Goal: Transaction & Acquisition: Purchase product/service

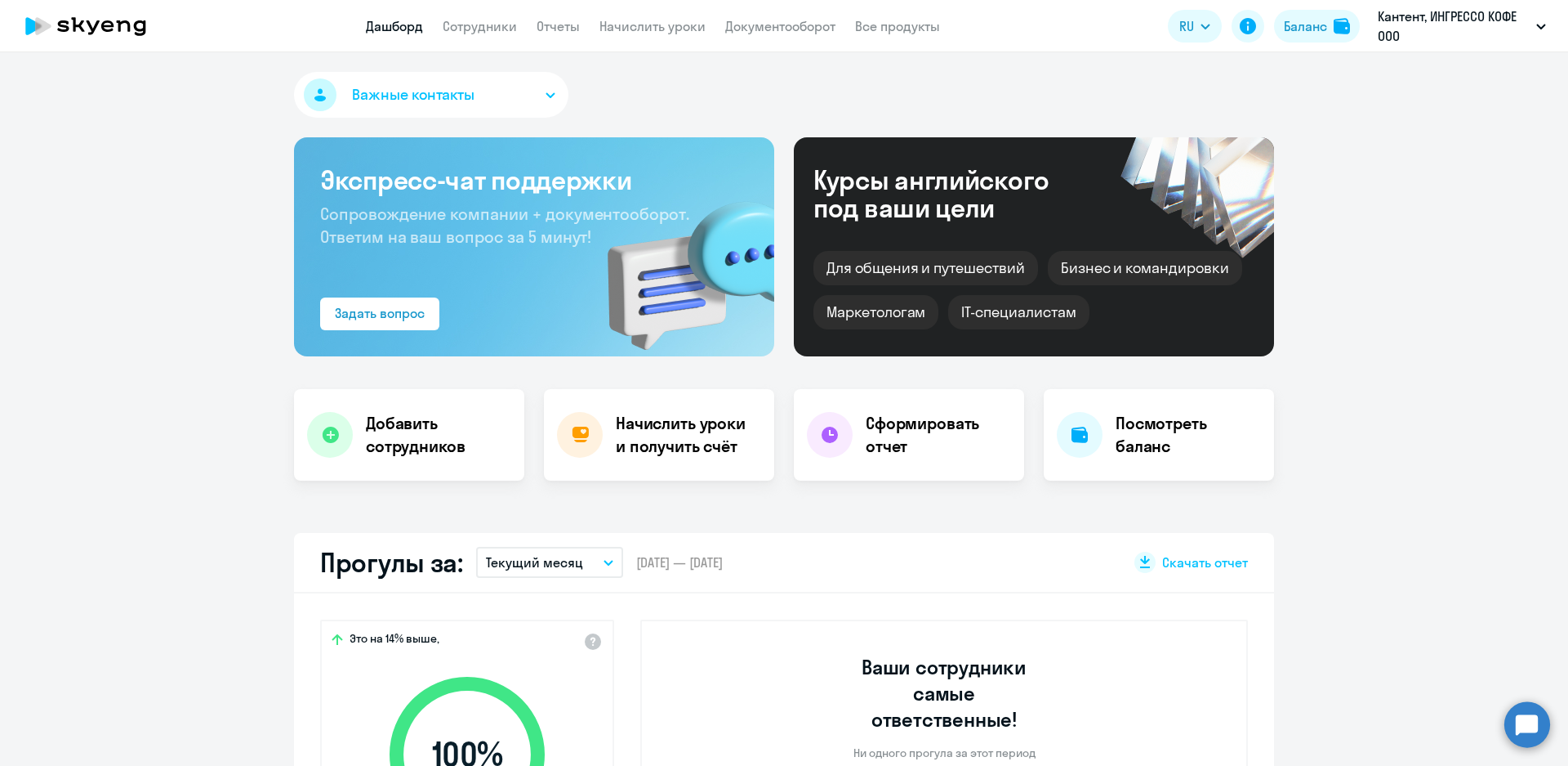
select select "30"
click at [1138, 434] on h4 "Посмотреть баланс" at bounding box center [1188, 435] width 145 height 46
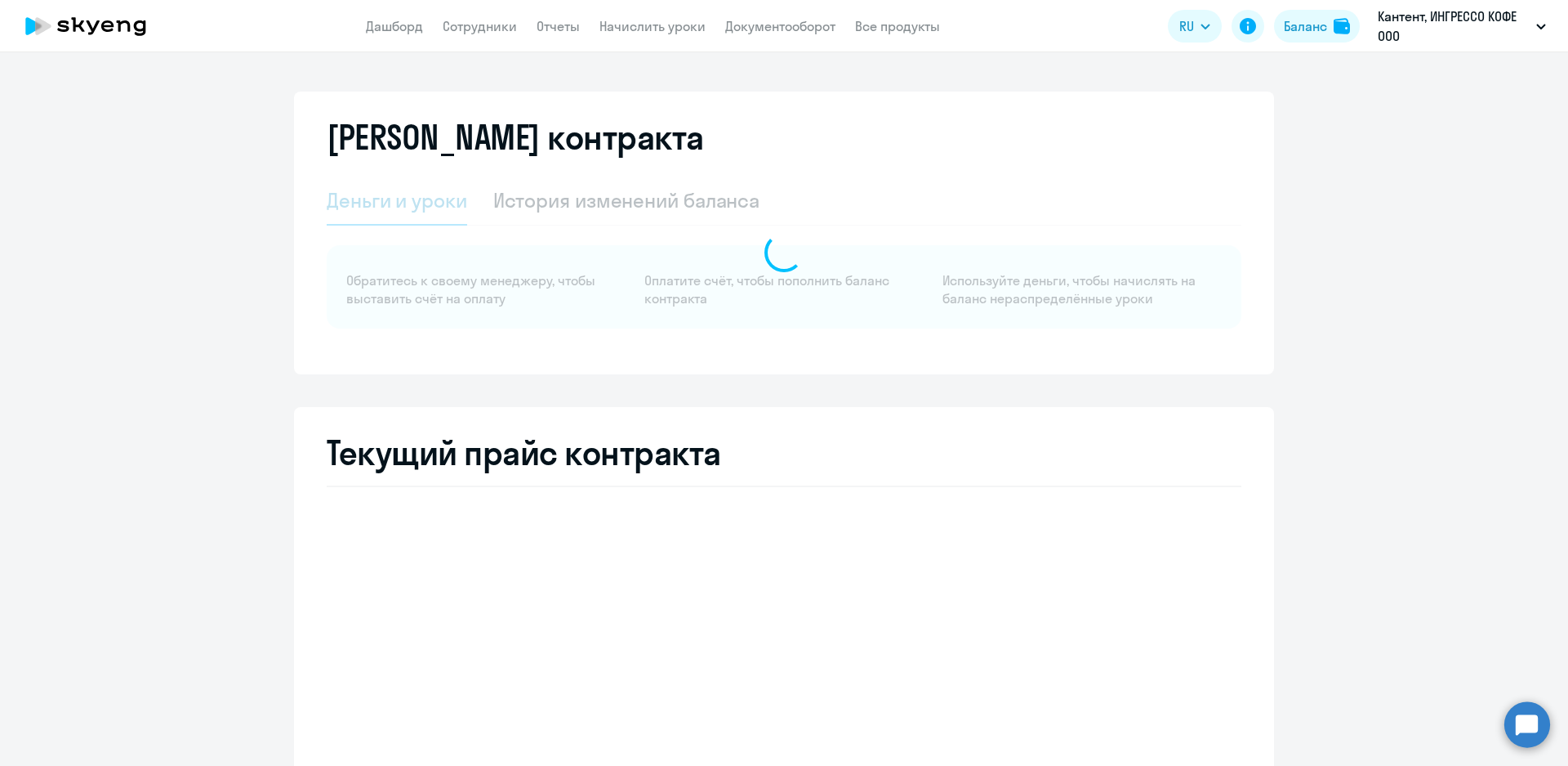
select select "english_adult_not_native_speaker"
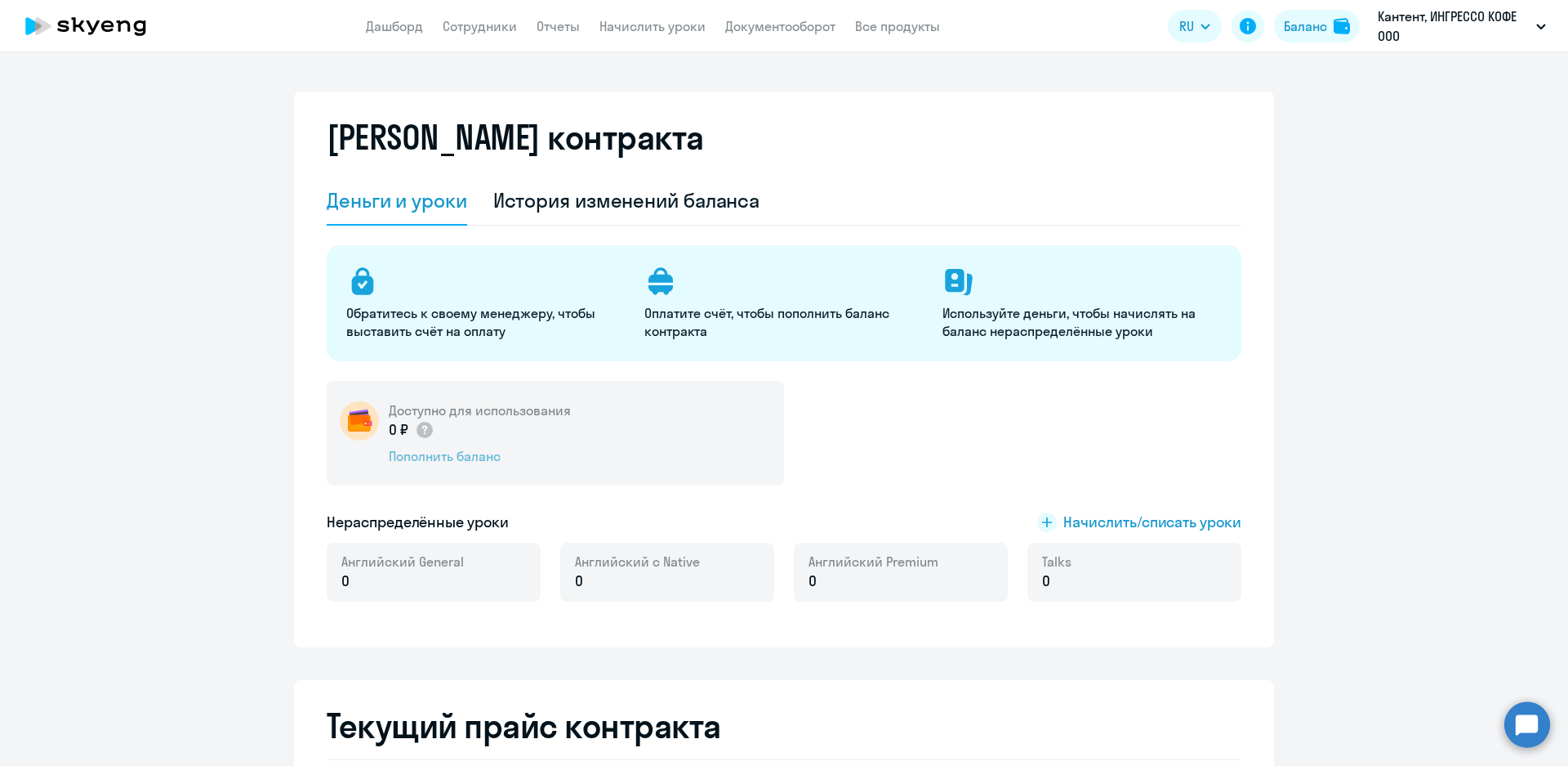
click at [465, 460] on div "Пополнить баланс" at bounding box center [479, 455] width 182 height 18
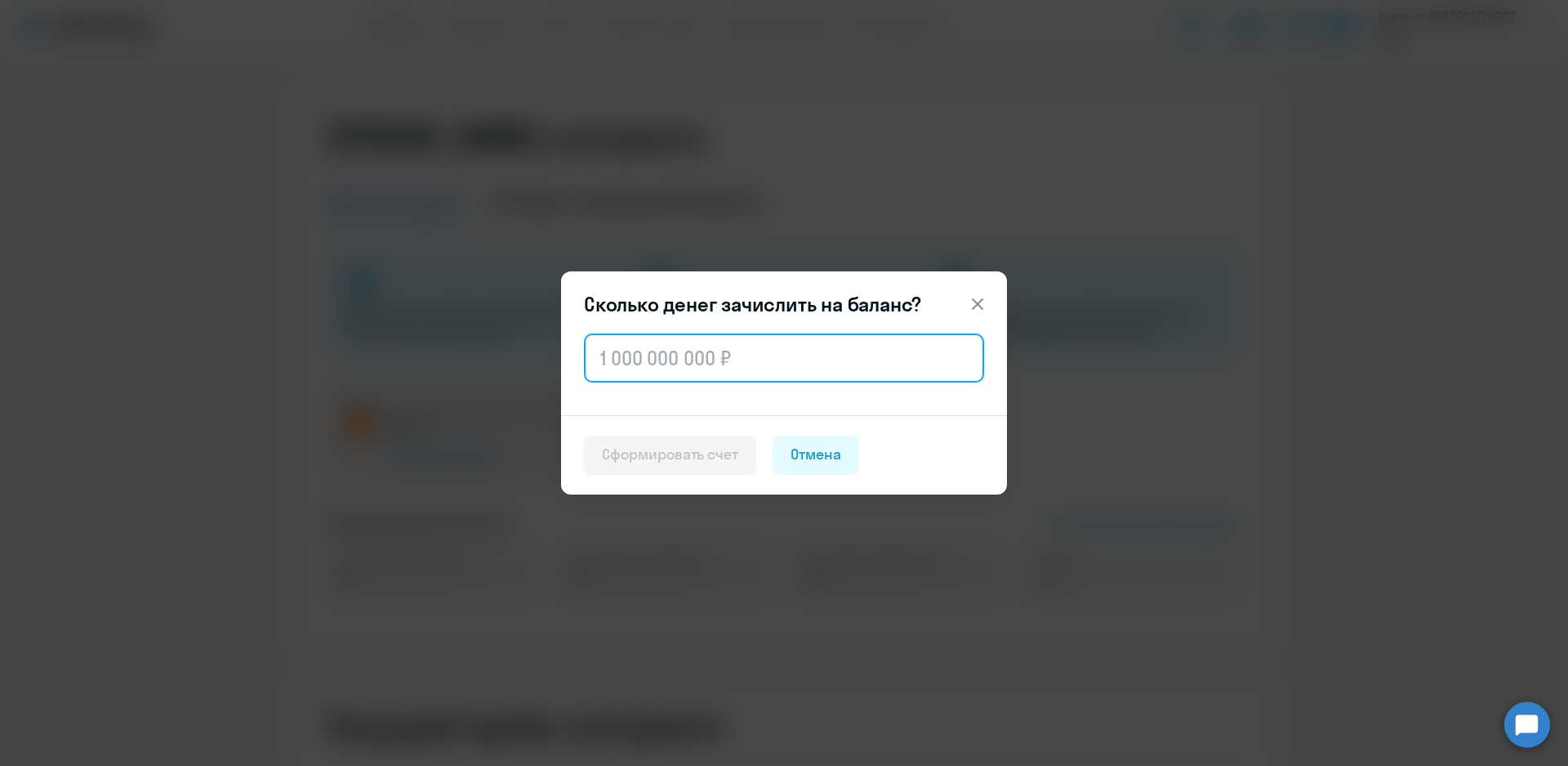
click at [810, 369] on input "text" at bounding box center [784, 357] width 400 height 49
type input "9"
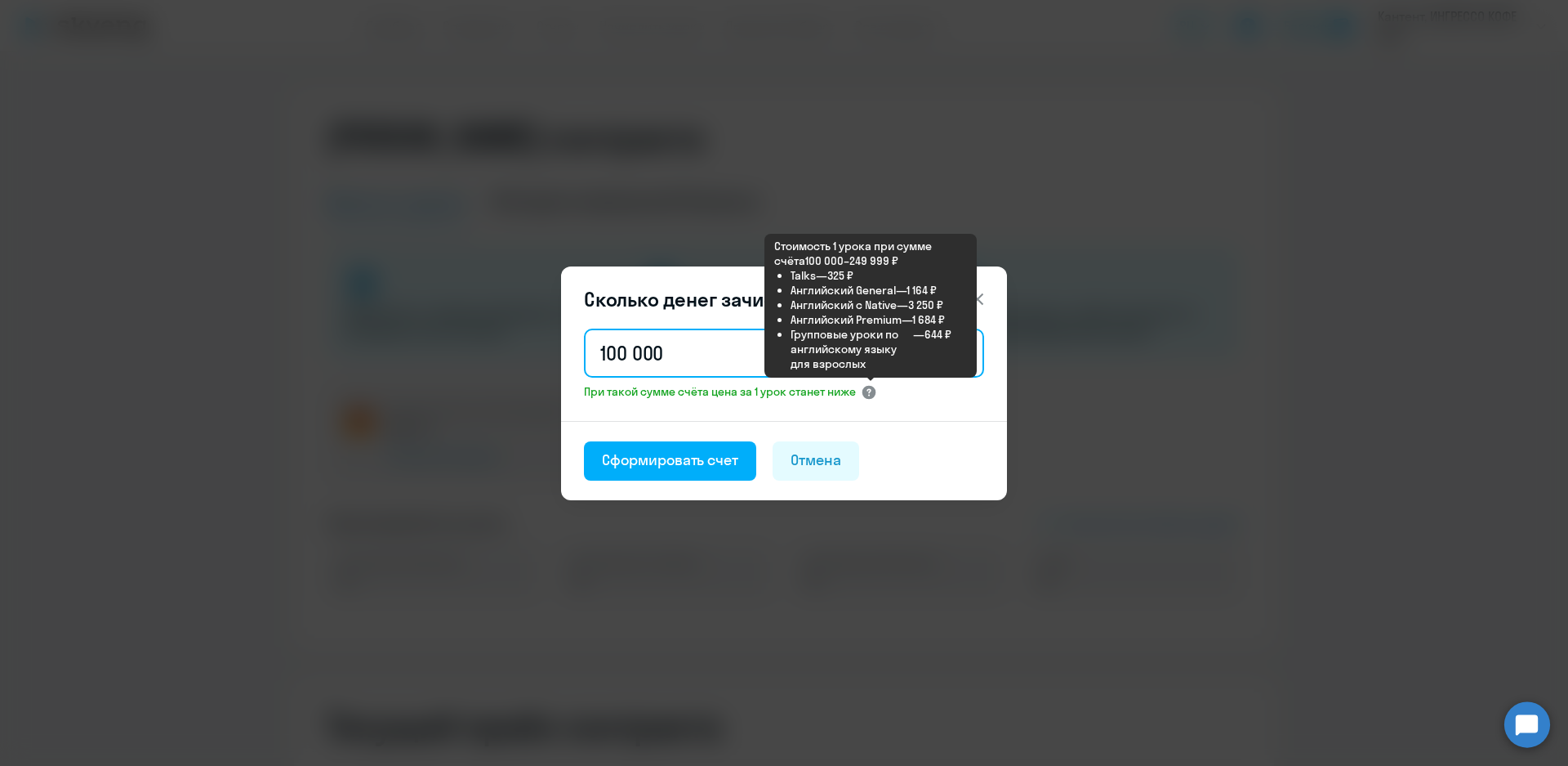
type input "100 000"
click at [875, 394] on circle at bounding box center [869, 392] width 14 height 14
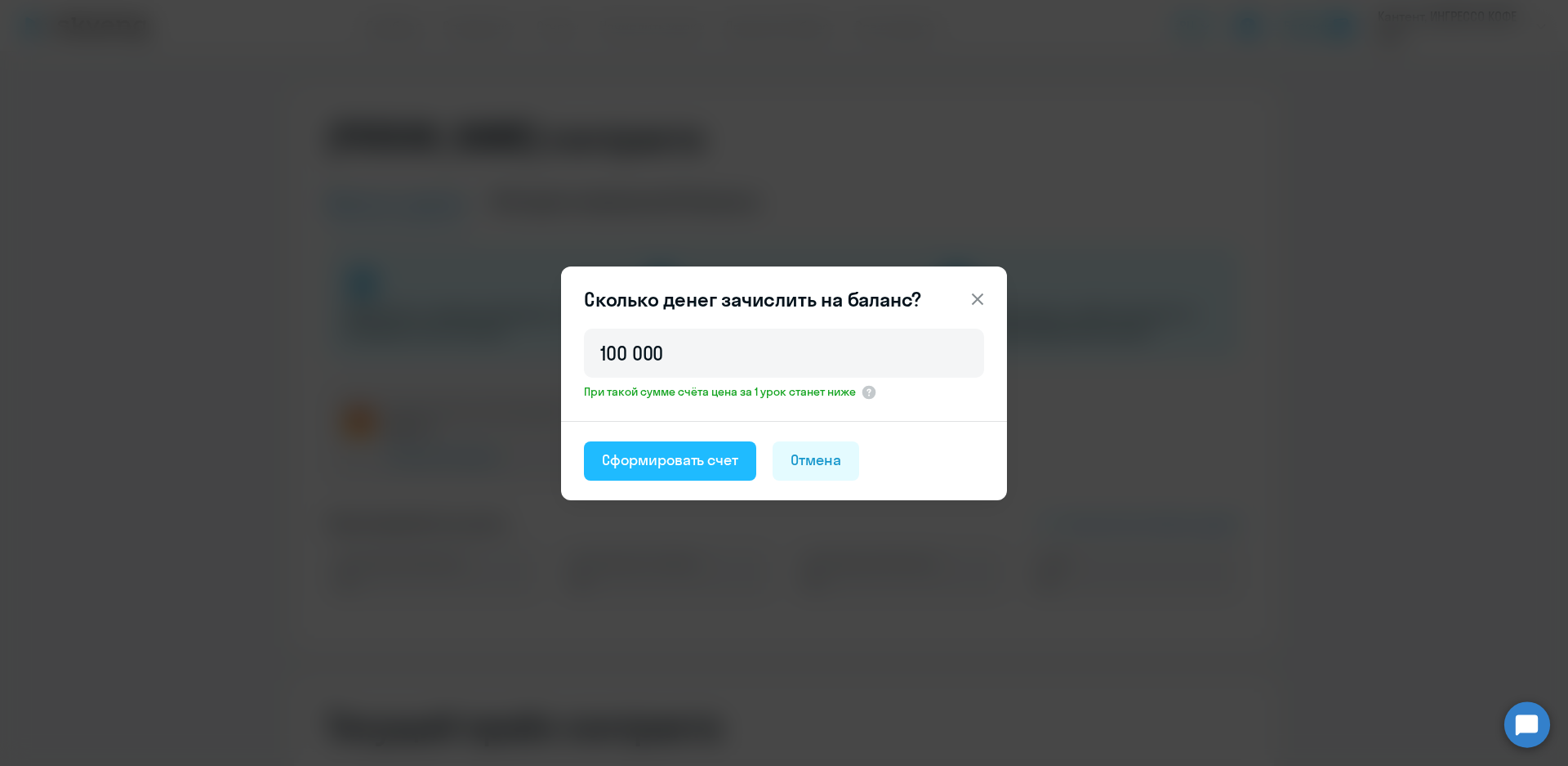
click at [653, 465] on div "Сформировать счет" at bounding box center [670, 459] width 137 height 21
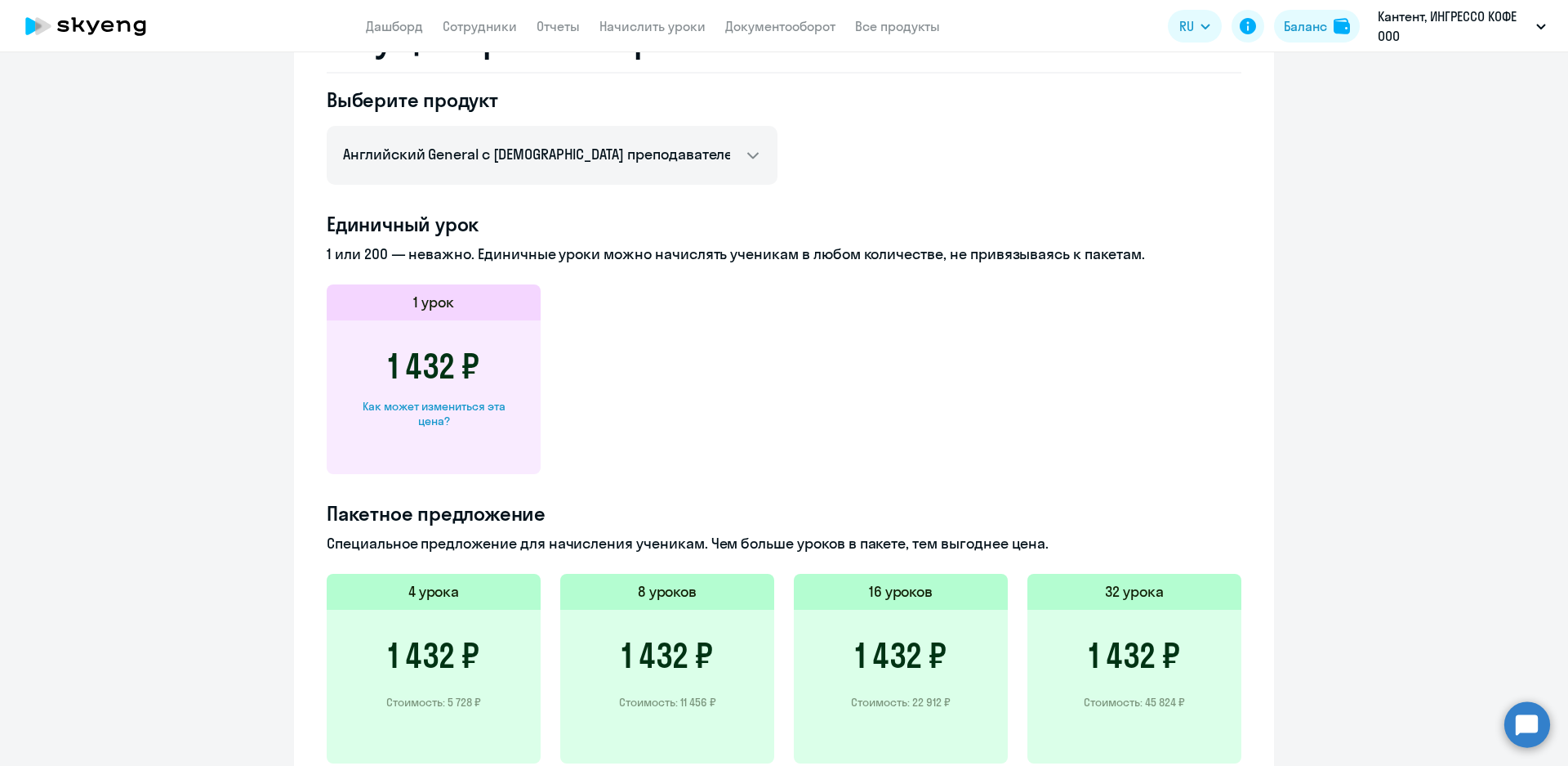
scroll to position [586, 0]
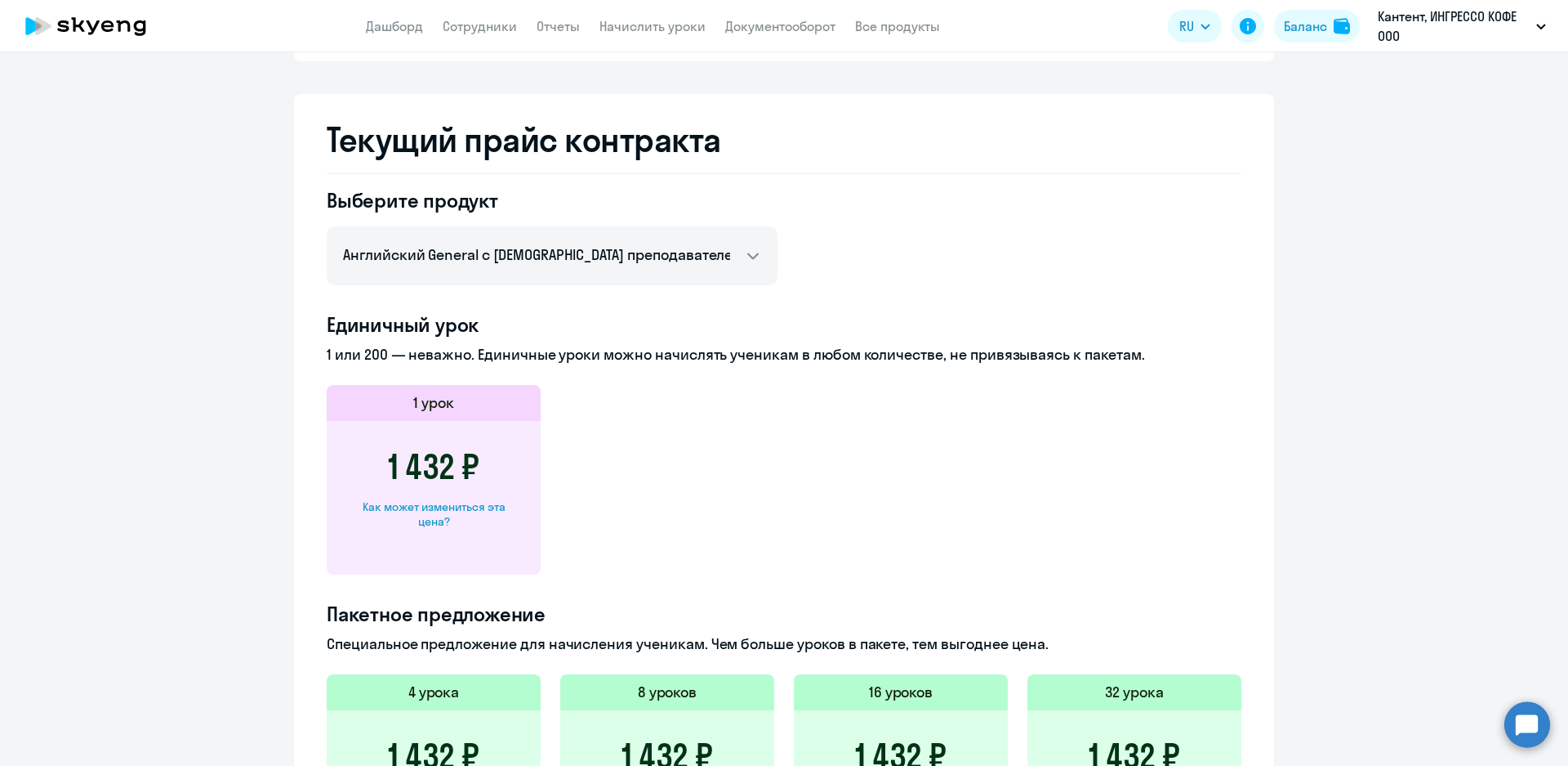
click at [431, 507] on div "Как может измениться эта цена?" at bounding box center [433, 514] width 161 height 29
select select "english_adult_not_native_speaker"
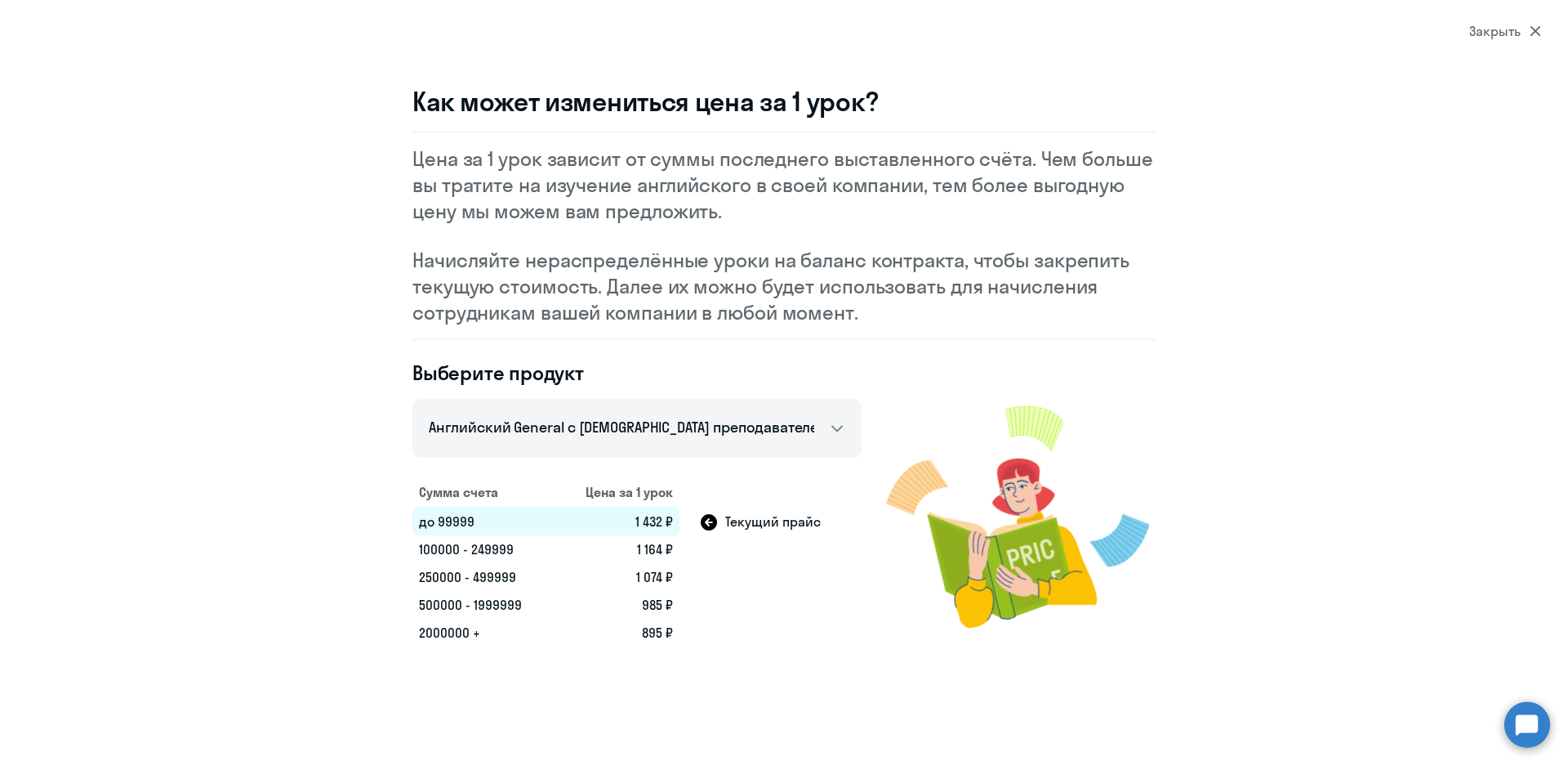
click at [491, 549] on td "100000 - 249999" at bounding box center [483, 549] width 143 height 28
select select "30"
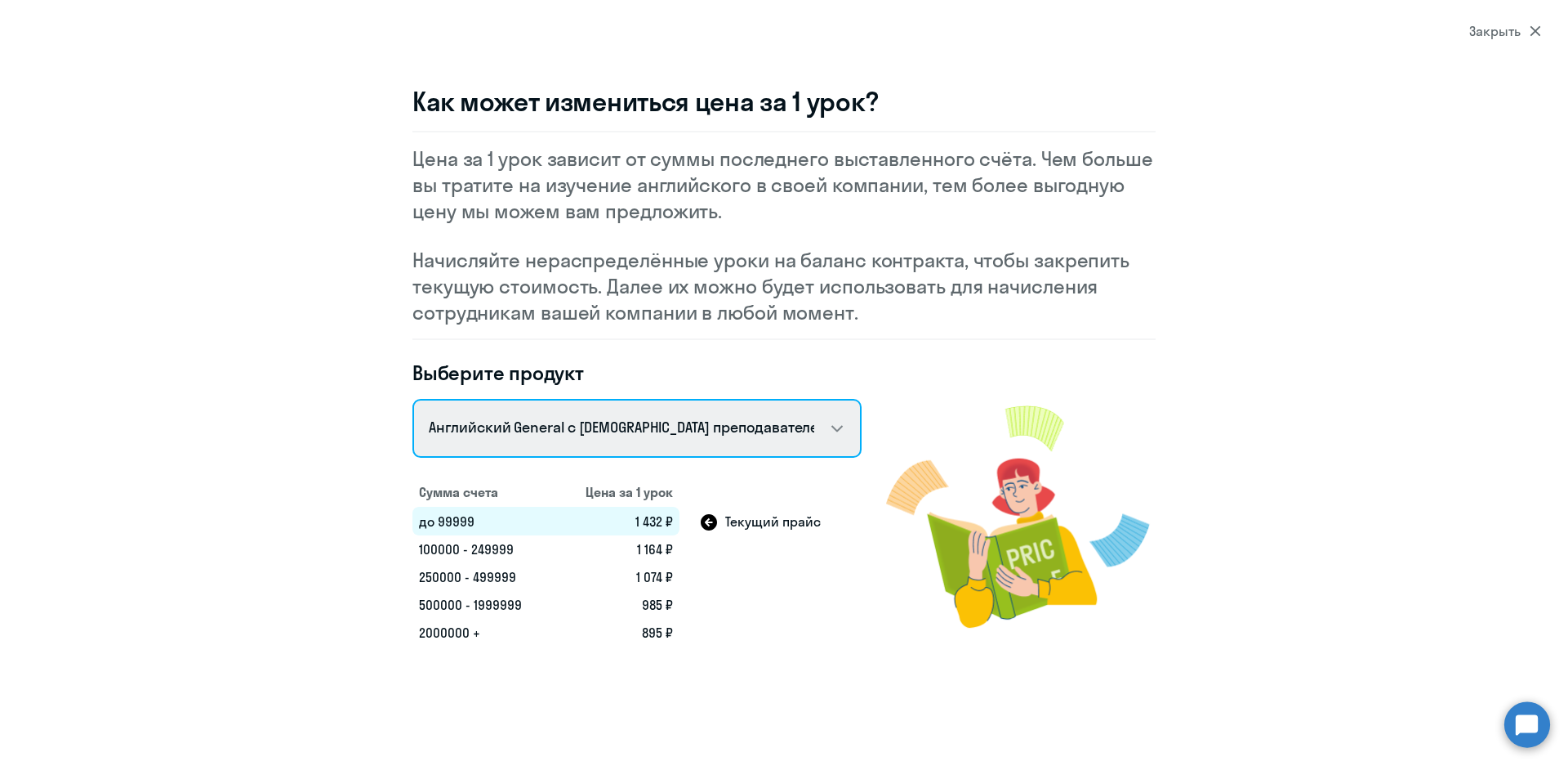
click at [705, 428] on select "Talks 15 минутные разговоры на английском Английский General с русскоговорящим …" at bounding box center [637, 428] width 449 height 59
click at [705, 429] on select "Talks 15 минутные разговоры на английском Английский General с русскоговорящим …" at bounding box center [637, 428] width 449 height 59
select select "english_adult_native_speaker"
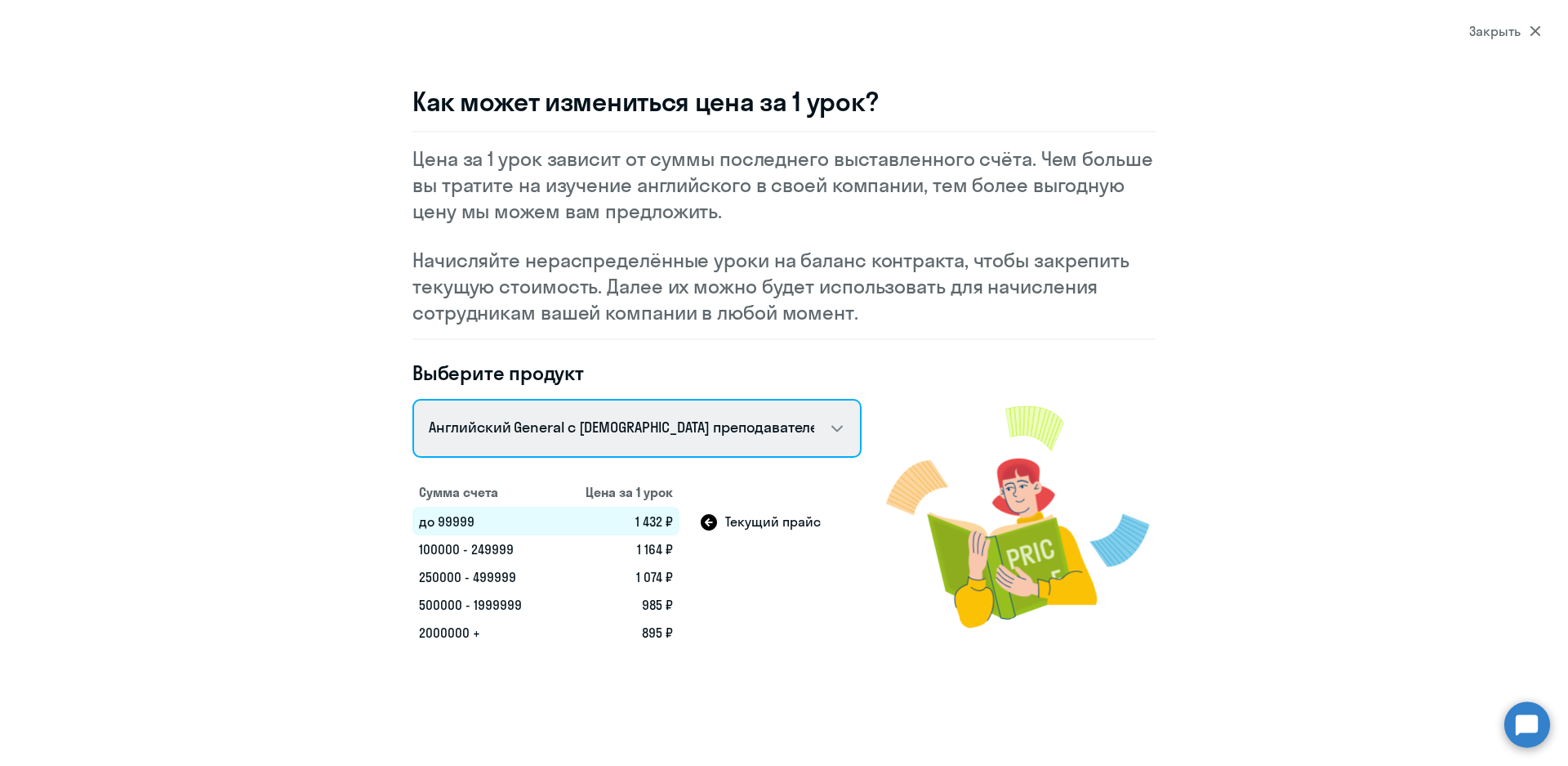
click at [412, 399] on select "Talks 15 минутные разговоры на английском Английский General с русскоговорящим …" at bounding box center [637, 428] width 449 height 59
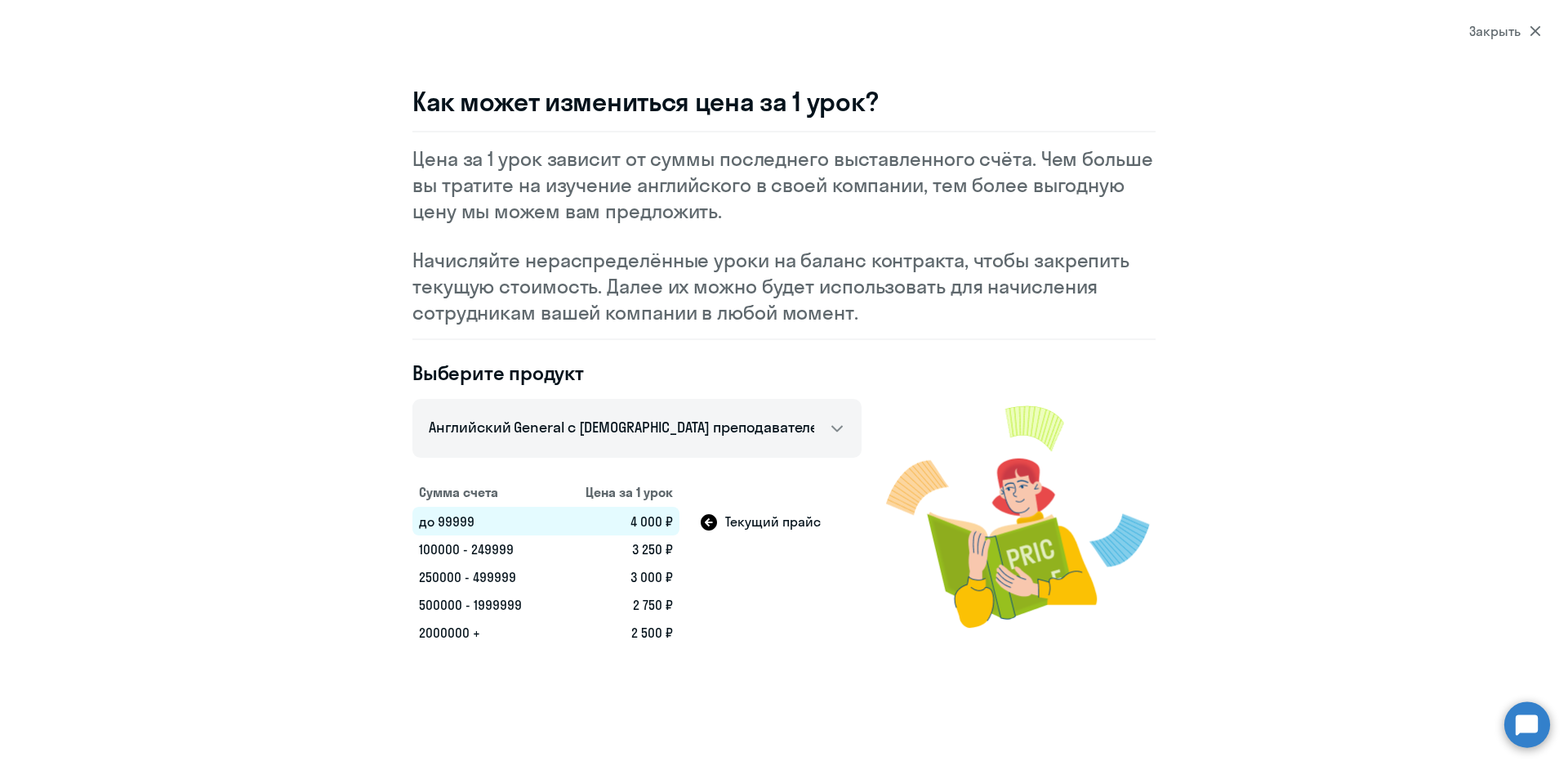
click at [1535, 32] on icon at bounding box center [1535, 32] width 10 height 10
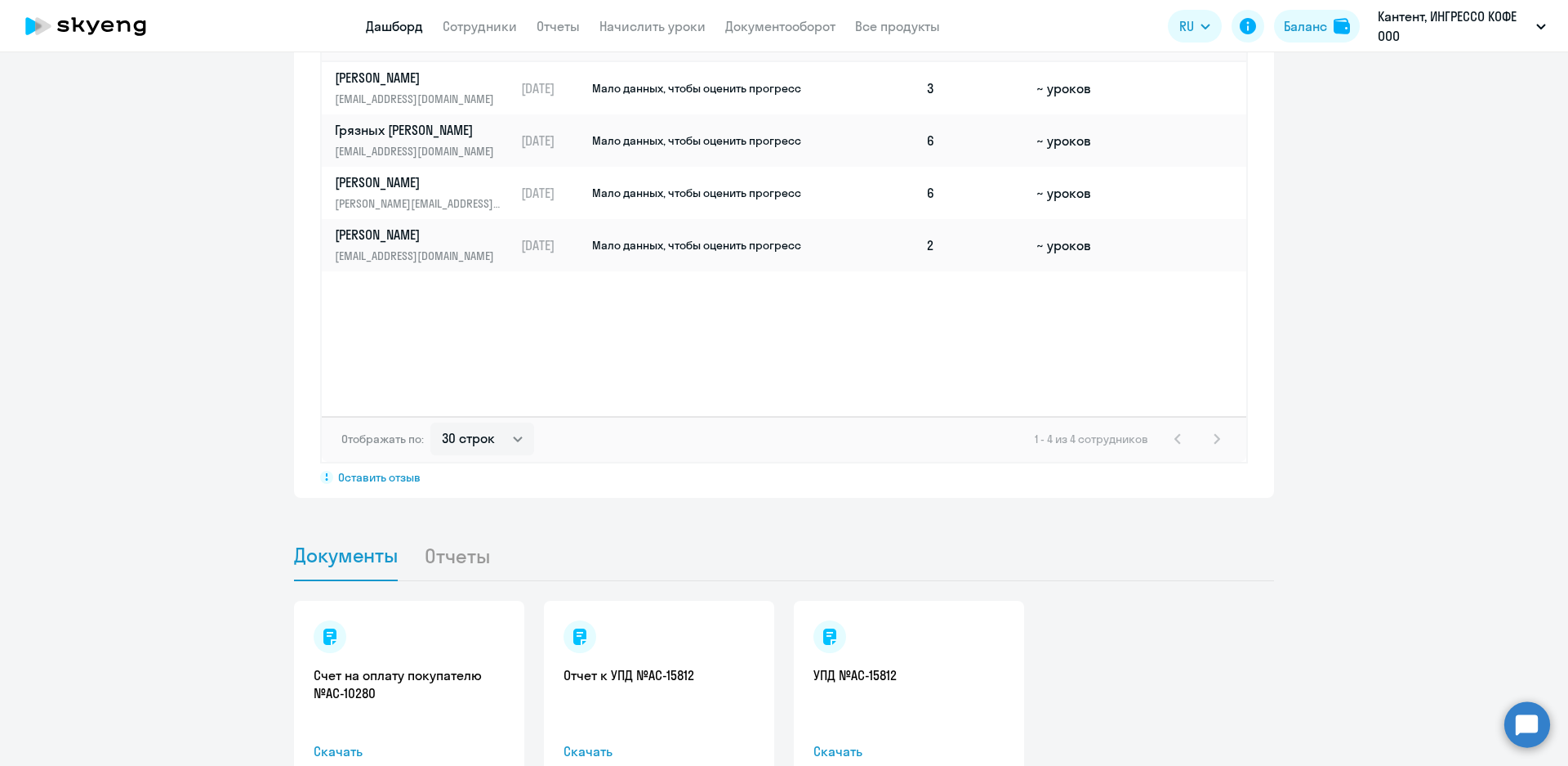
scroll to position [1324, 0]
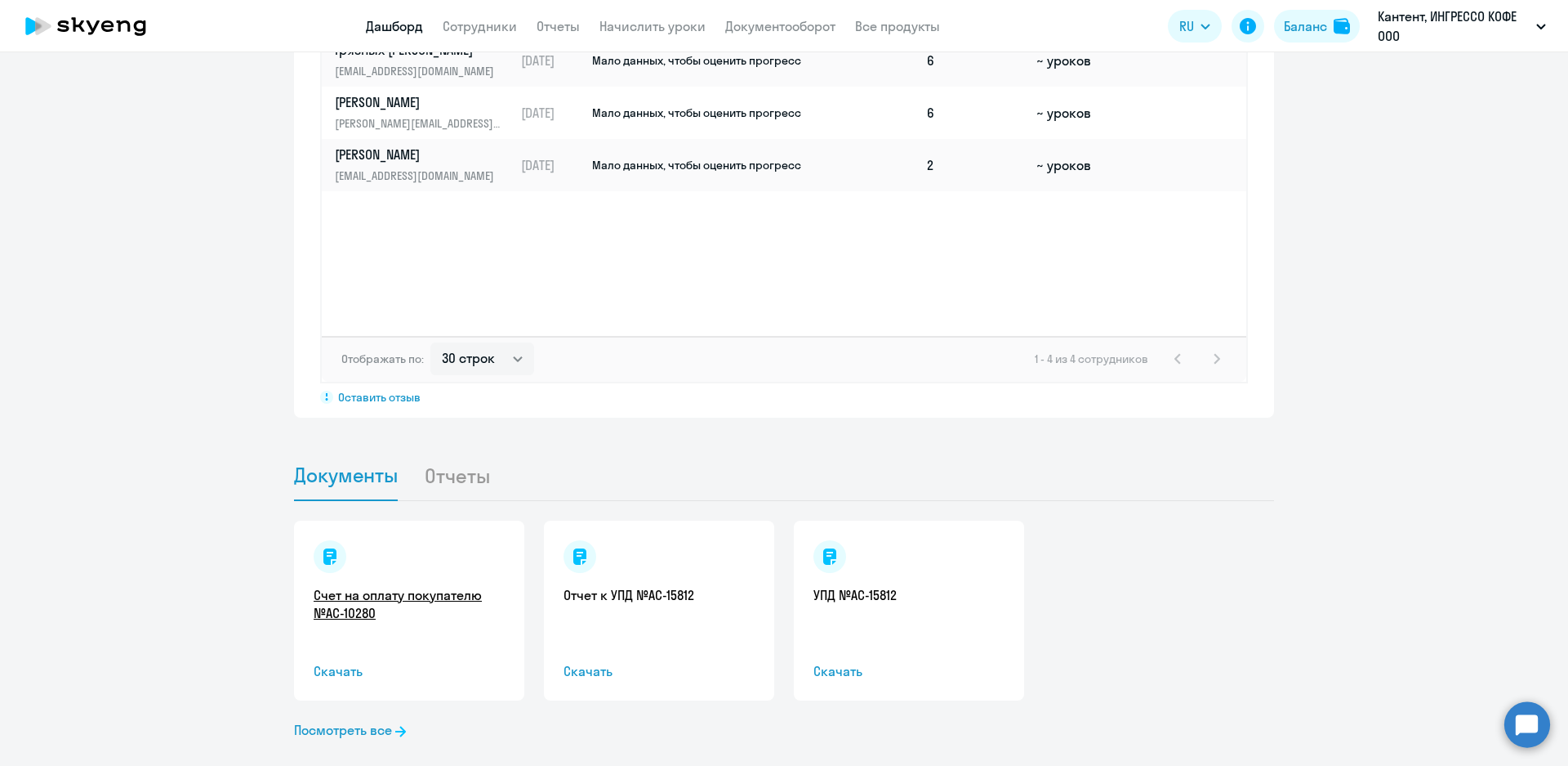
click at [353, 589] on link "Счет на оплату покупателю №AC-10280" at bounding box center [409, 604] width 191 height 36
click at [395, 722] on svg-icon at bounding box center [400, 729] width 10 height 16
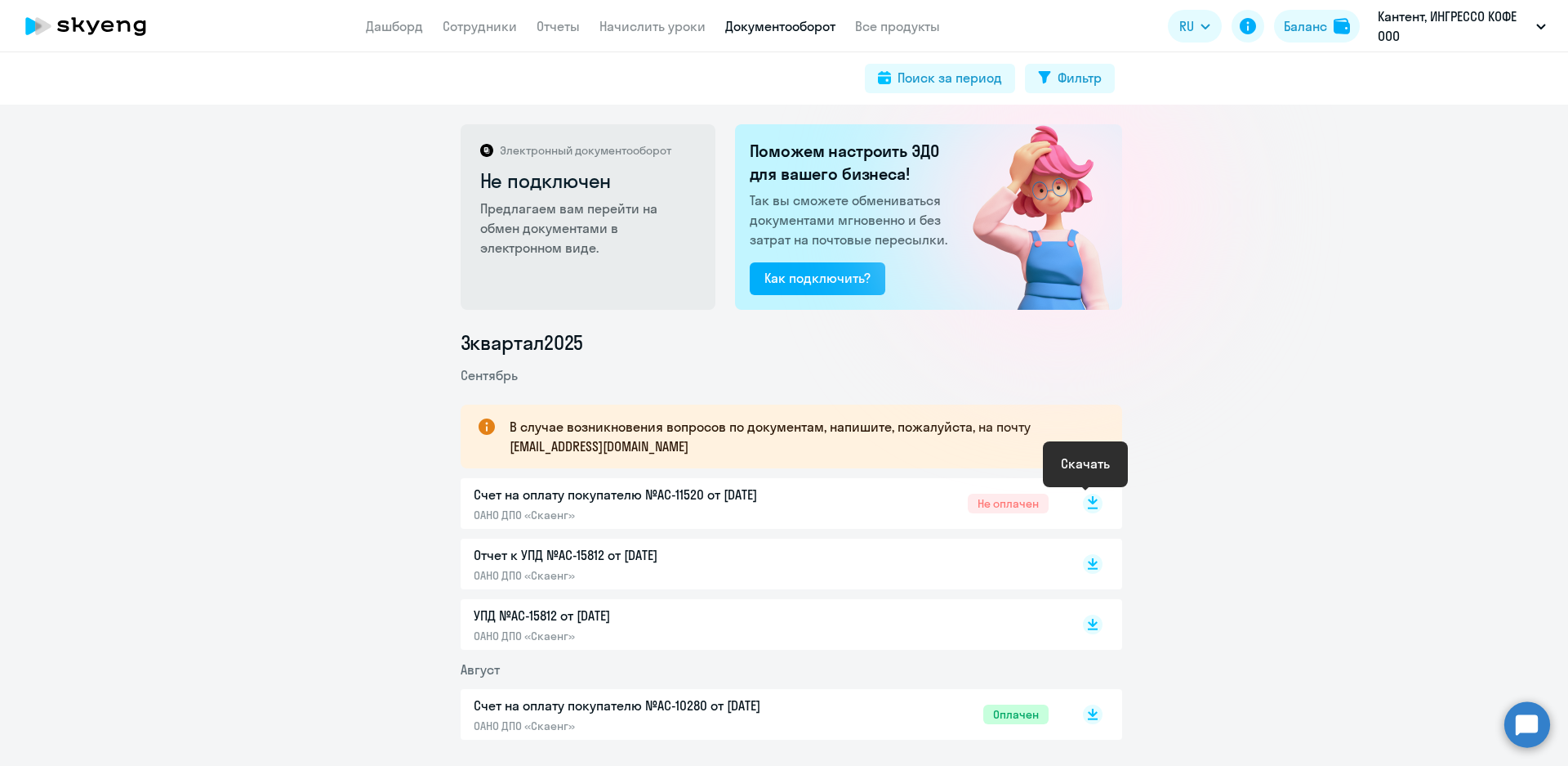
click at [1083, 506] on rect at bounding box center [1093, 503] width 20 height 20
click at [470, 26] on link "Сотрудники" at bounding box center [480, 26] width 74 height 16
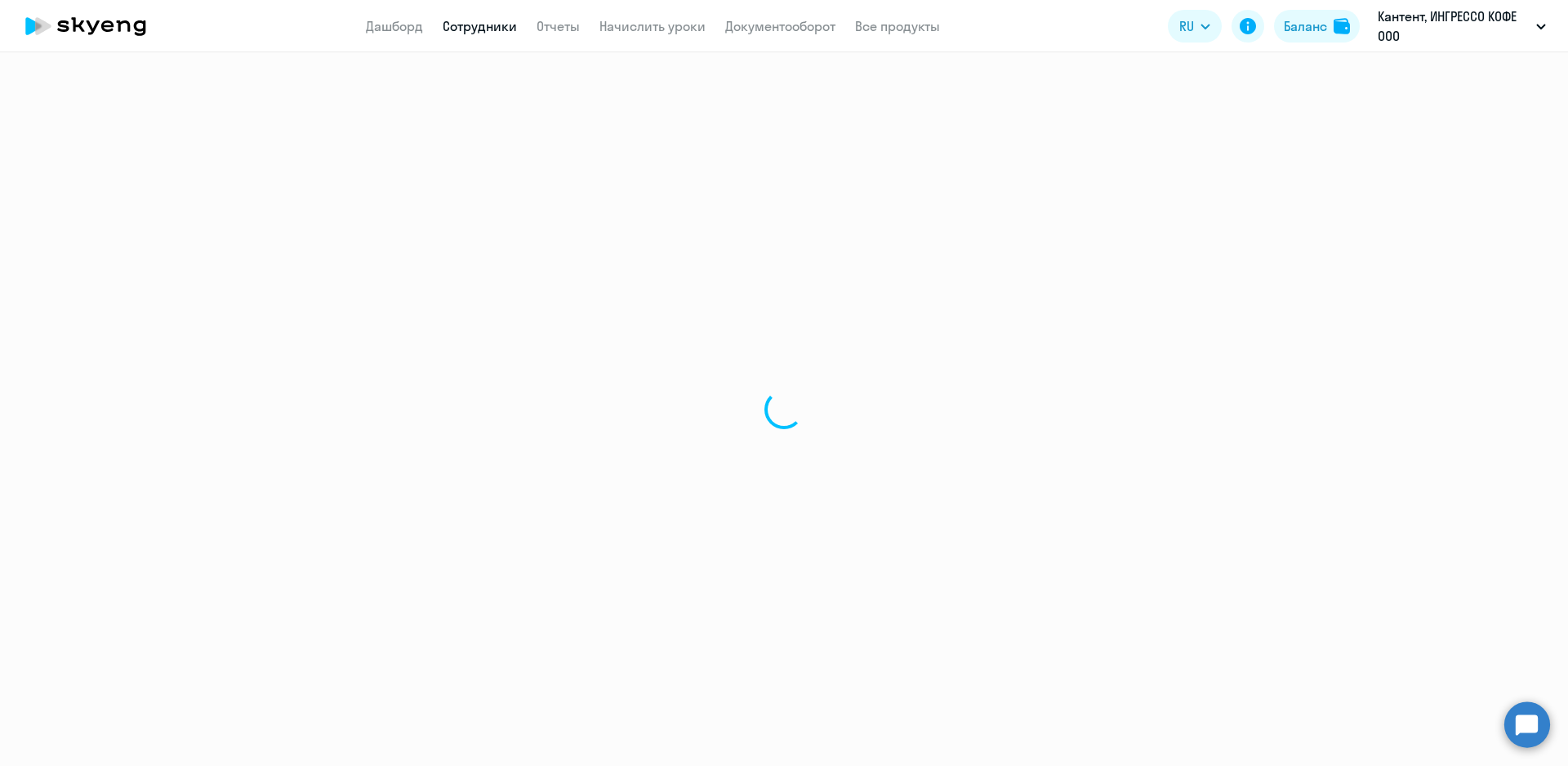
select select "30"
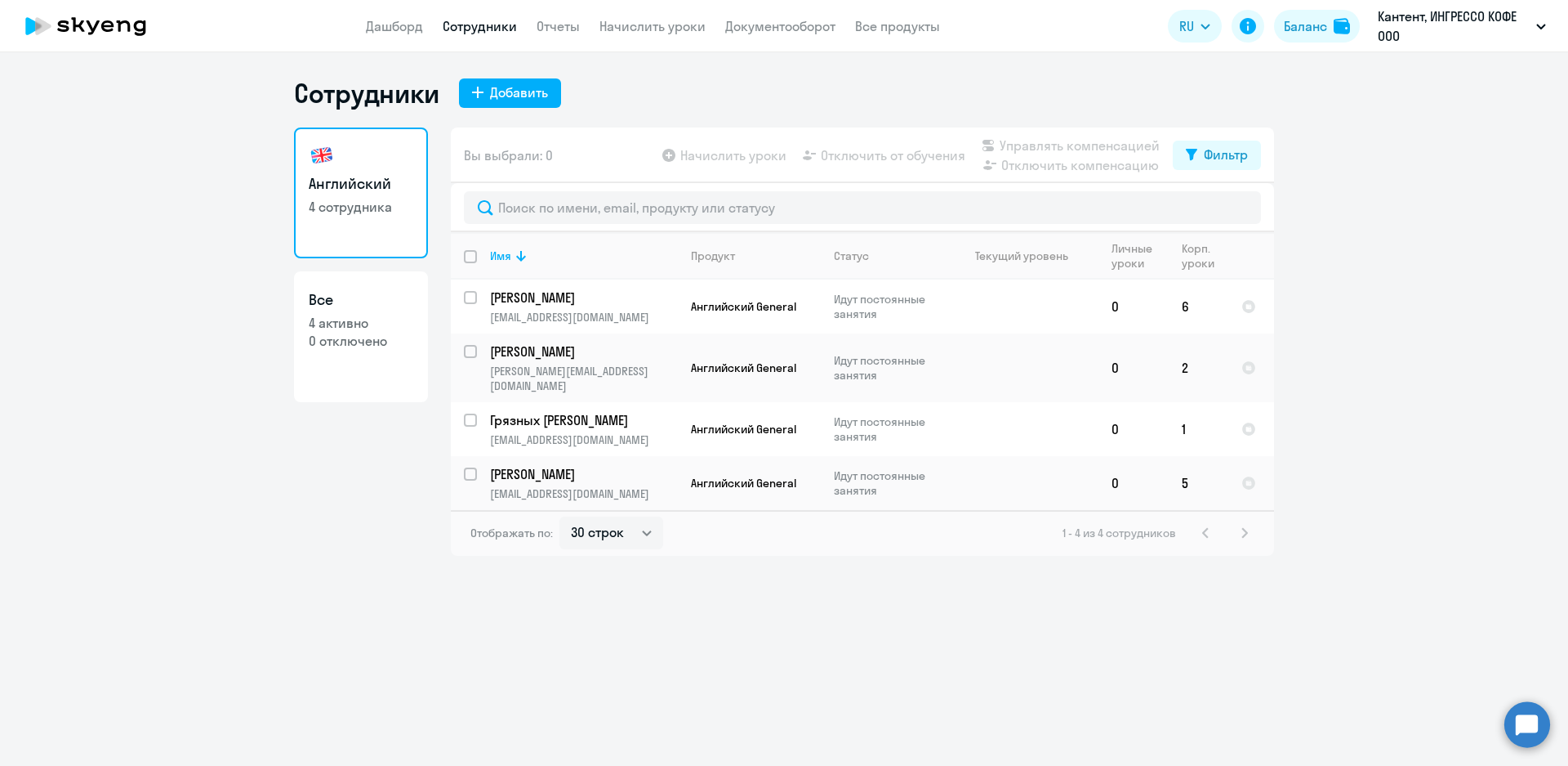
click at [1246, 523] on div "1 - 4 из 4 сотрудников" at bounding box center [1158, 532] width 192 height 20
click at [674, 154] on app-table-action-button "Начислить уроки" at bounding box center [722, 155] width 127 height 20
click at [864, 367] on p "Идут постоянные занятия" at bounding box center [889, 367] width 112 height 29
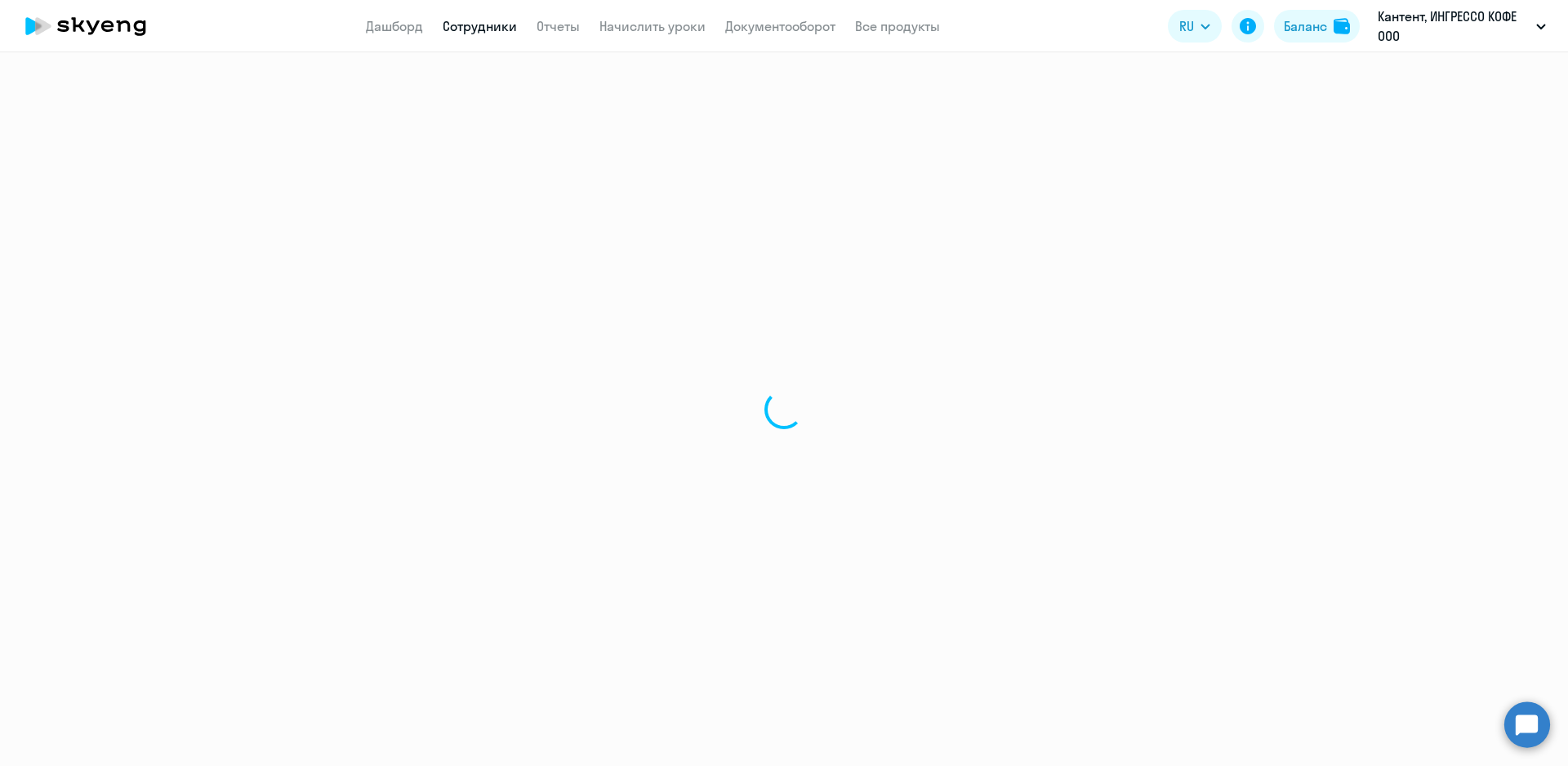
select select "english"
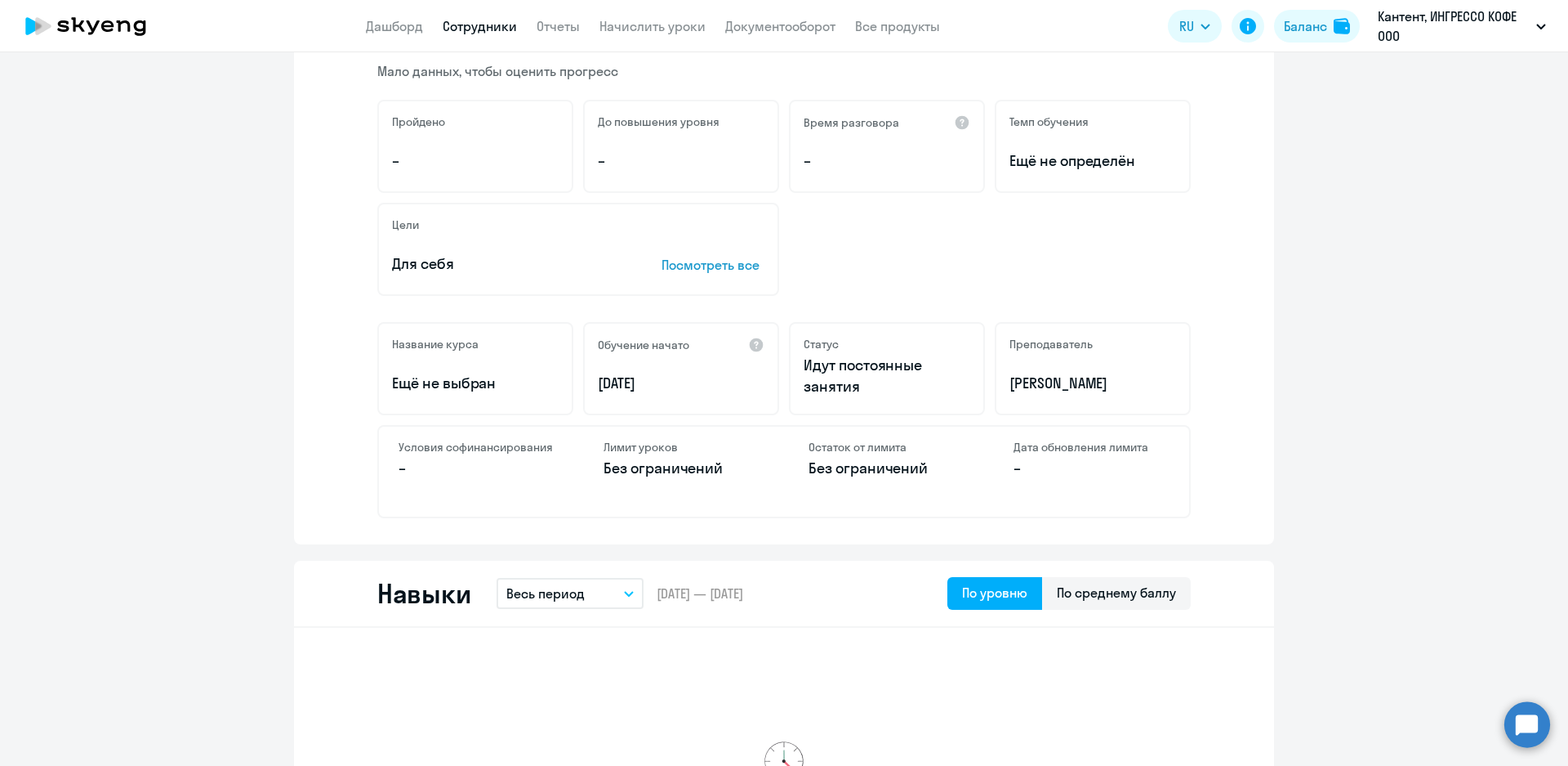
scroll to position [408, 0]
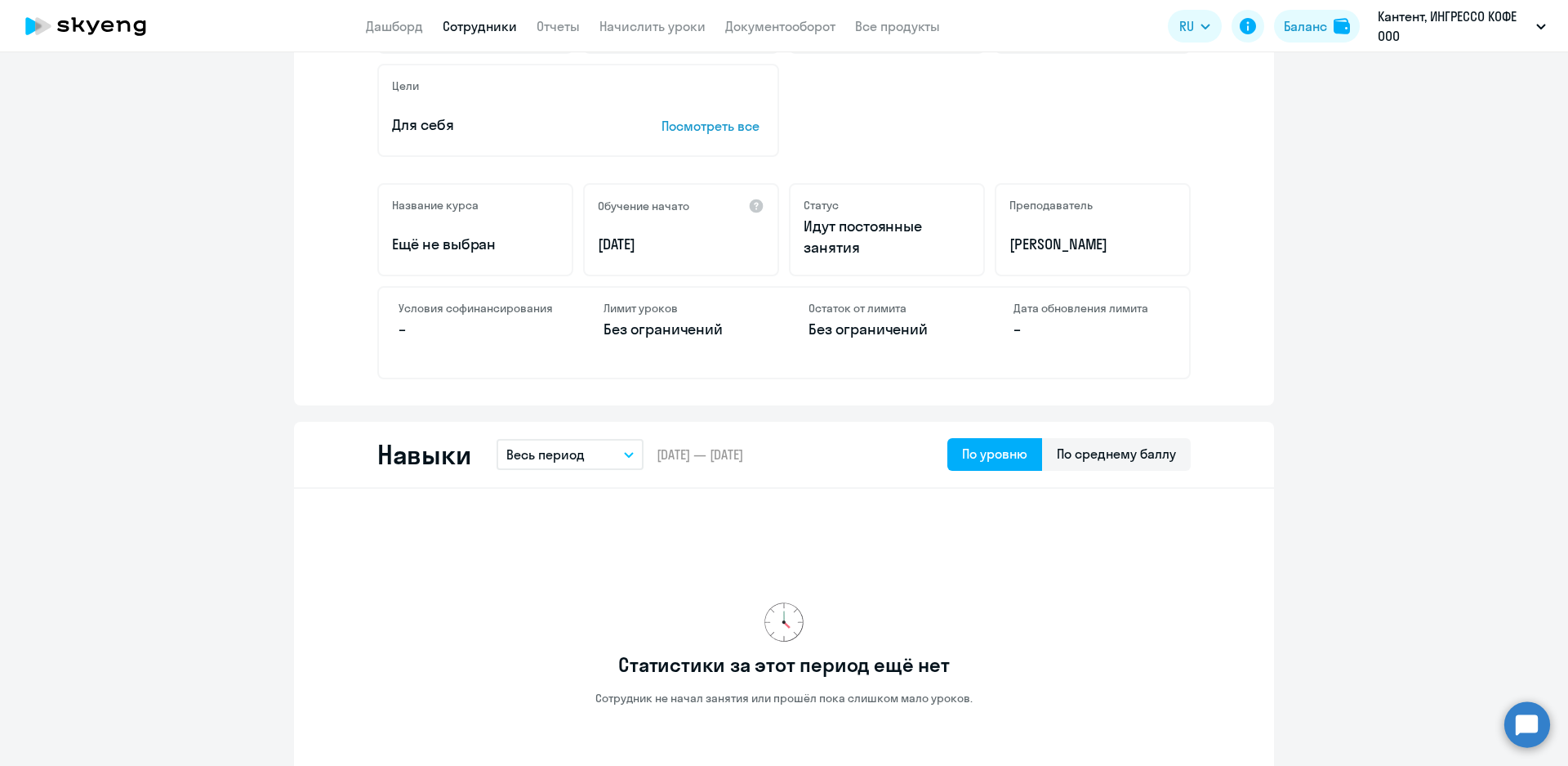
click at [698, 330] on p "Без ограничений" at bounding box center [681, 329] width 156 height 21
click at [458, 330] on p "–" at bounding box center [476, 329] width 156 height 21
